Goal: Entertainment & Leisure: Consume media (video, audio)

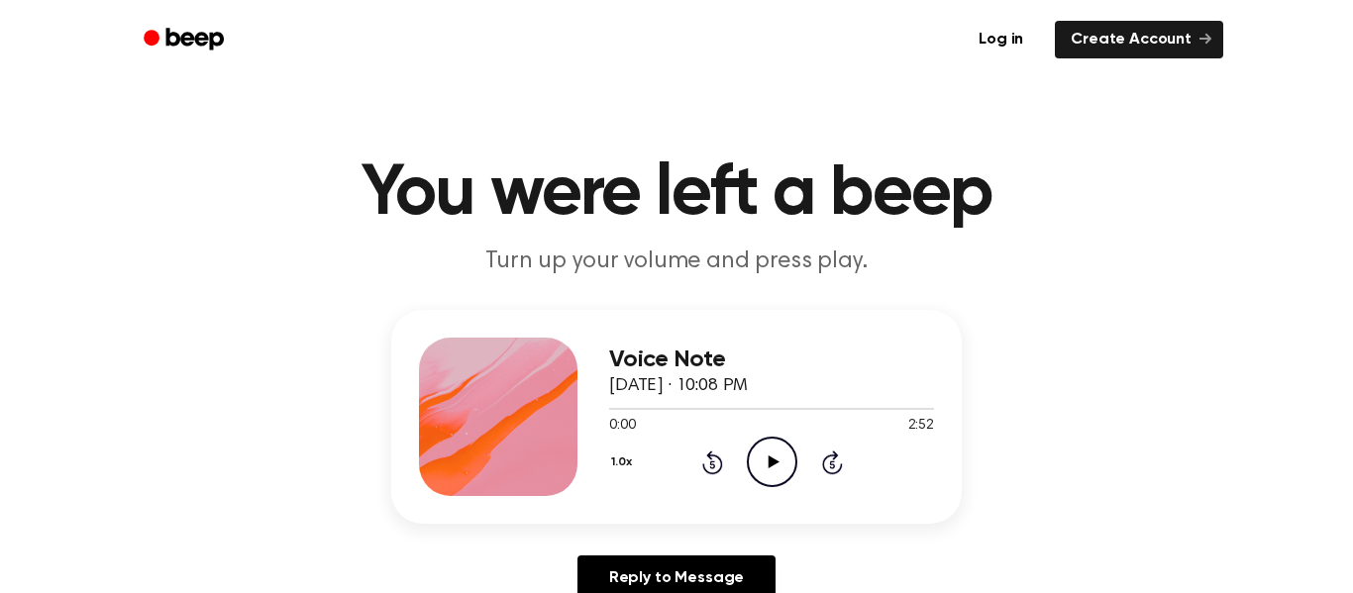
click at [769, 455] on icon "Play Audio" at bounding box center [772, 462] width 51 height 51
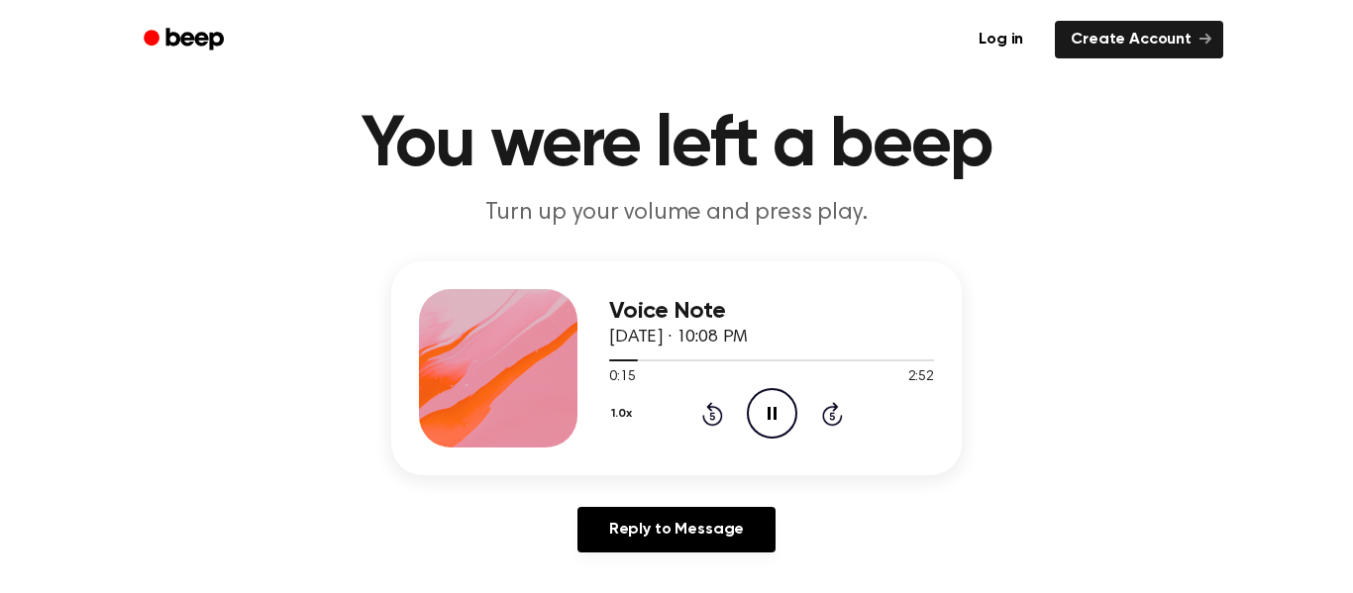
scroll to position [47, 0]
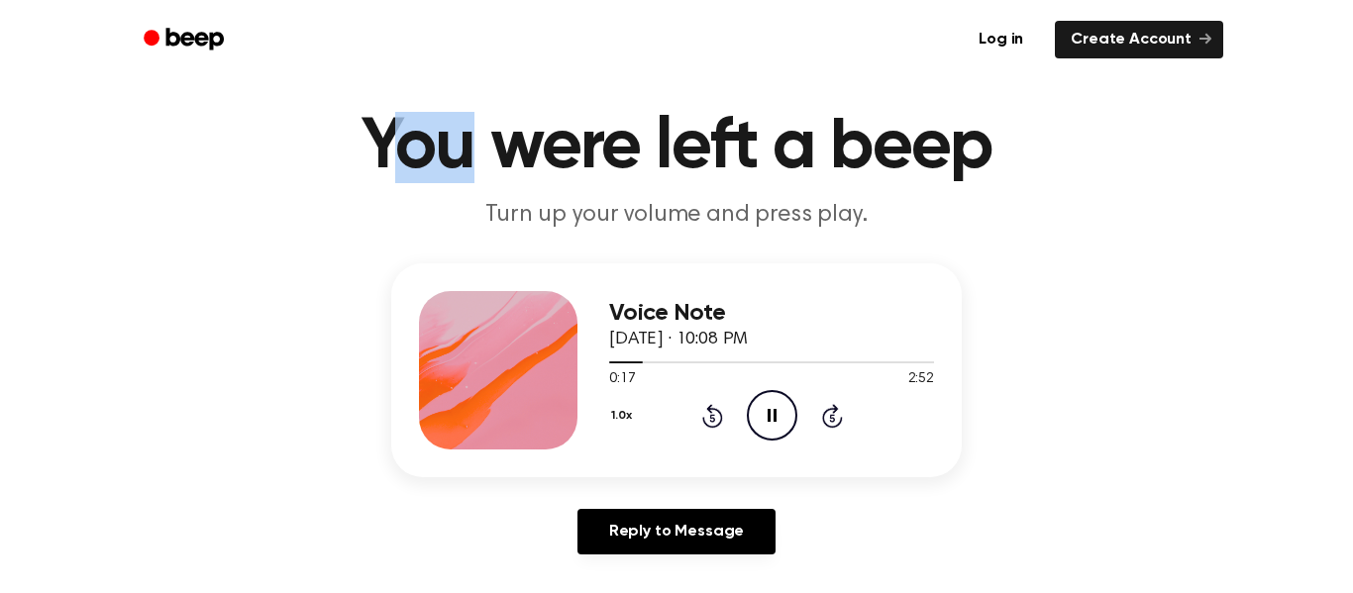
drag, startPoint x: 380, startPoint y: 163, endPoint x: 476, endPoint y: 162, distance: 95.1
click at [476, 162] on h1 "You were left a beep" at bounding box center [676, 147] width 1014 height 71
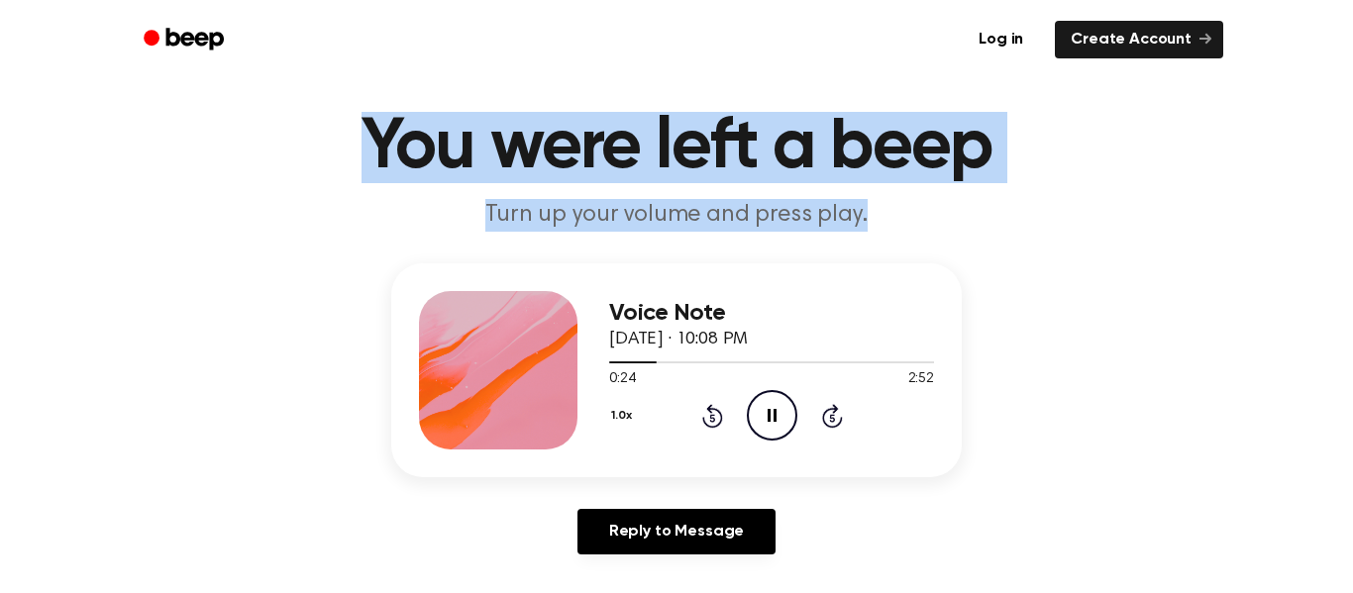
drag, startPoint x: 334, startPoint y: 168, endPoint x: 270, endPoint y: 258, distance: 109.4
click at [270, 258] on main "You were left a beep Turn up your volume and press play. Voice Note [DATE] · 10…" at bounding box center [676, 564] width 1353 height 1222
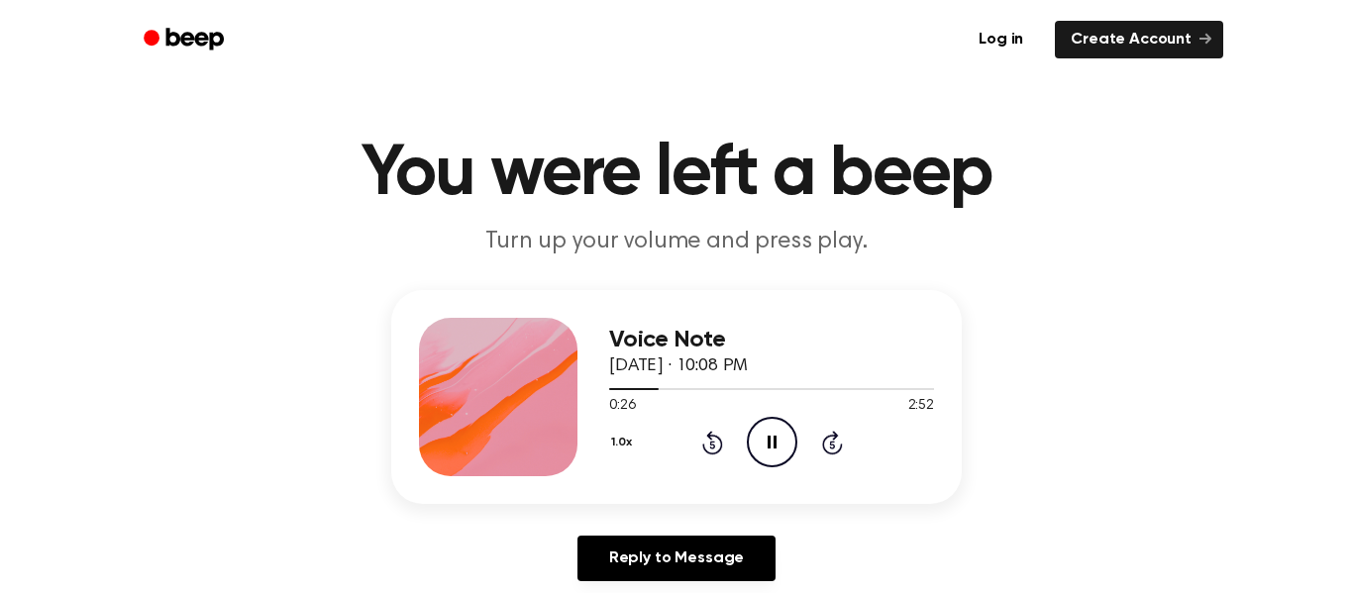
scroll to position [0, 0]
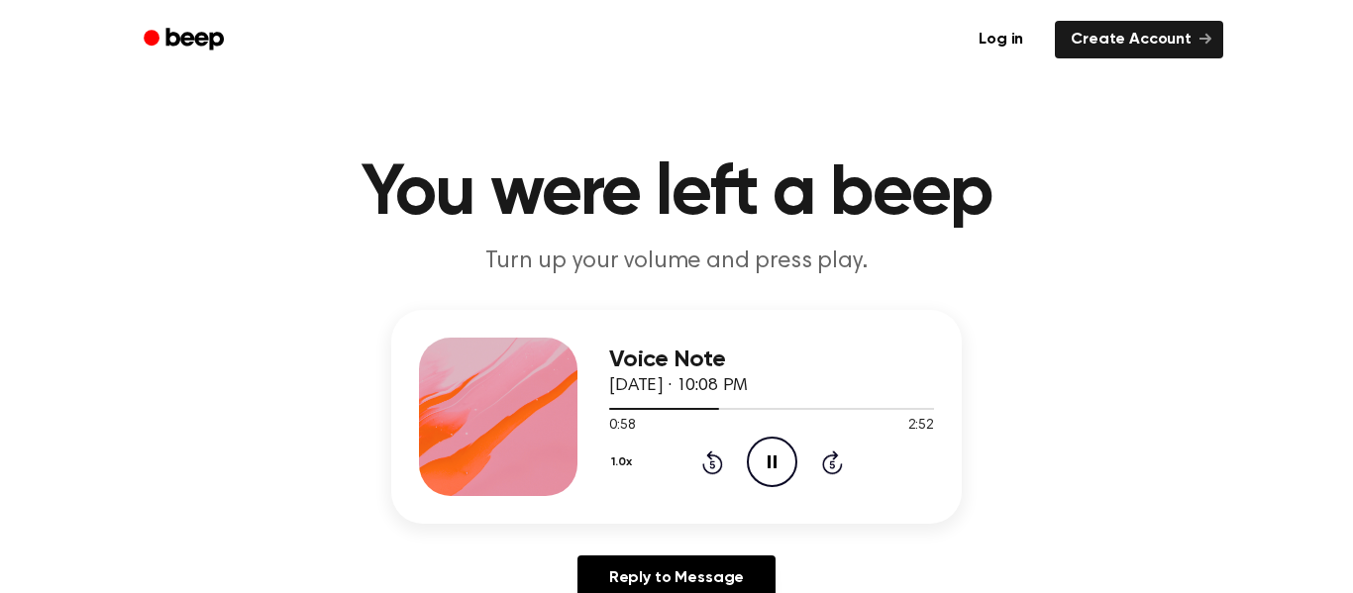
click at [769, 475] on icon "Pause Audio" at bounding box center [772, 462] width 51 height 51
click at [714, 466] on icon at bounding box center [711, 465] width 5 height 8
click at [718, 469] on icon at bounding box center [712, 463] width 21 height 24
click at [763, 466] on icon "Play Audio" at bounding box center [772, 462] width 51 height 51
click at [766, 464] on icon "Pause Audio" at bounding box center [772, 462] width 51 height 51
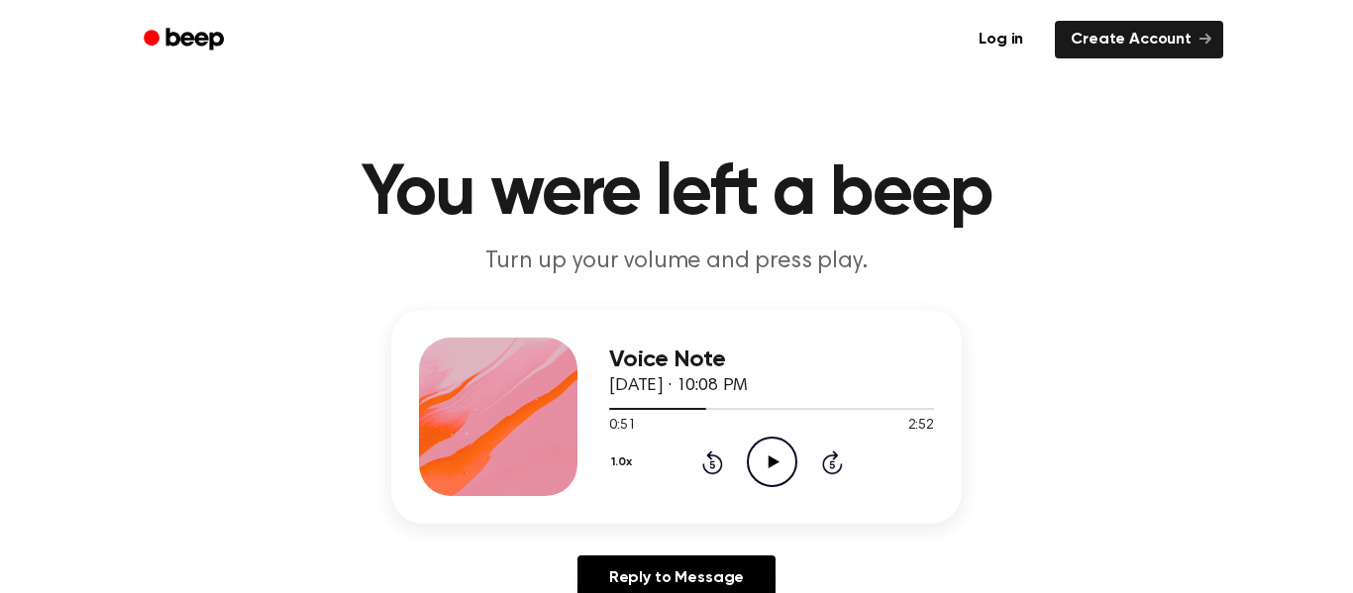
click at [782, 458] on icon "Play Audio" at bounding box center [772, 462] width 51 height 51
click at [760, 446] on icon "Play Audio" at bounding box center [772, 462] width 51 height 51
